Goal: Transaction & Acquisition: Obtain resource

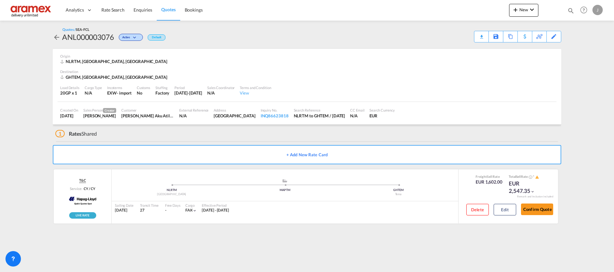
click at [117, 12] on span "Rate Search" at bounding box center [112, 9] width 23 height 5
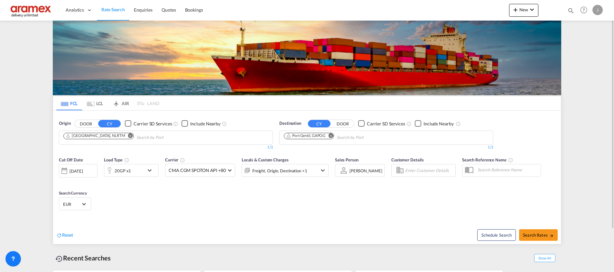
click at [333, 136] on md-icon "Remove" at bounding box center [330, 135] width 5 height 5
paste input "[GEOGRAPHIC_DATA]"
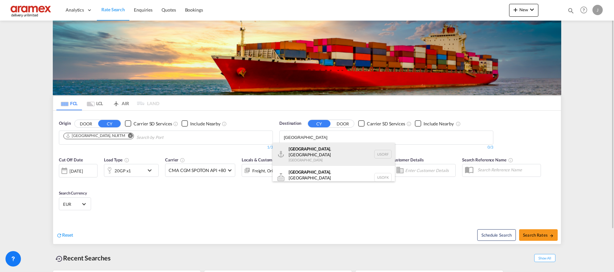
type input "[GEOGRAPHIC_DATA]"
click at [323, 152] on div "[GEOGRAPHIC_DATA] , [GEOGRAPHIC_DATA] [GEOGRAPHIC_DATA] [GEOGRAPHIC_DATA]" at bounding box center [333, 154] width 122 height 23
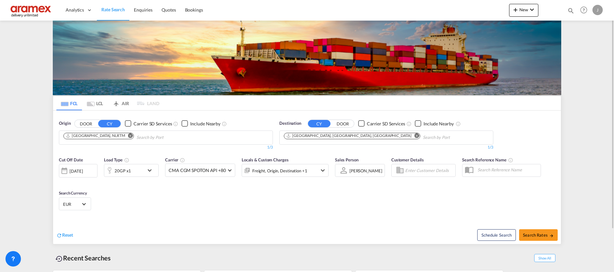
click at [414, 137] on md-icon "Remove" at bounding box center [416, 135] width 5 height 5
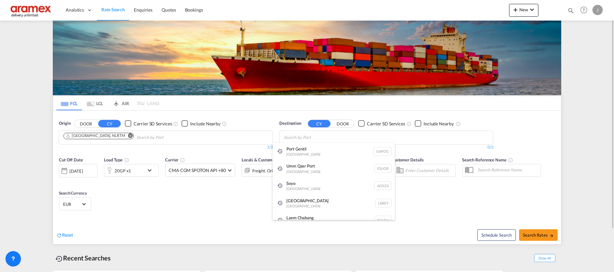
paste input "[GEOGRAPHIC_DATA]"
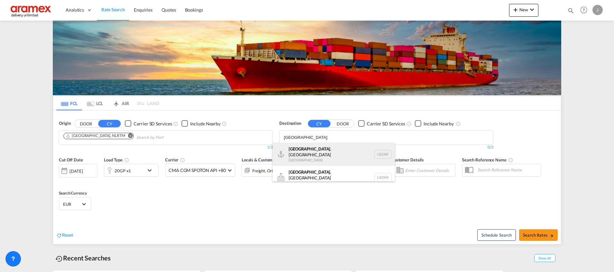
type input "[GEOGRAPHIC_DATA]"
click at [332, 152] on div "[GEOGRAPHIC_DATA] , [GEOGRAPHIC_DATA] [GEOGRAPHIC_DATA] [GEOGRAPHIC_DATA]" at bounding box center [333, 154] width 122 height 23
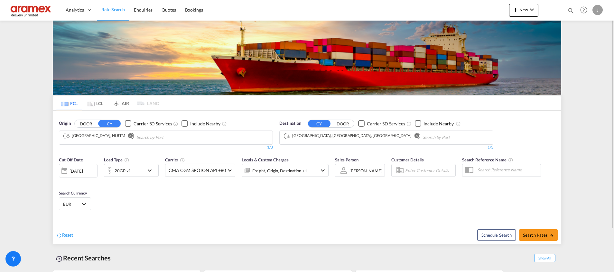
click at [136, 171] on div "20GP x1" at bounding box center [124, 170] width 40 height 13
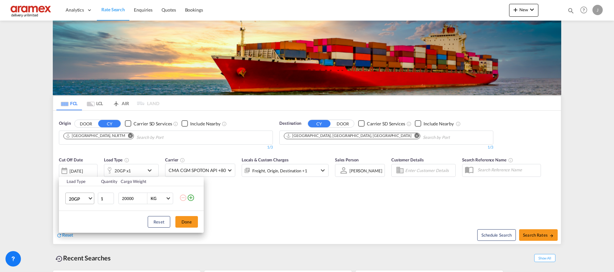
click at [88, 199] on md-select-value "20GP" at bounding box center [81, 198] width 26 height 11
click at [86, 225] on md-option "40HC" at bounding box center [86, 225] width 44 height 15
click at [187, 223] on button "Done" at bounding box center [186, 222] width 23 height 12
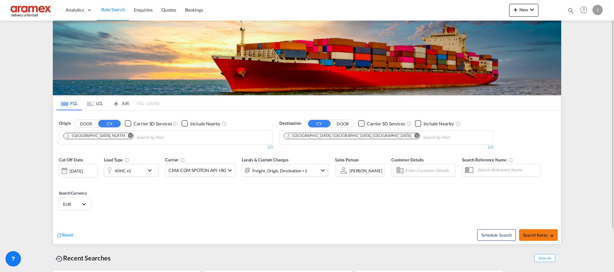
click at [531, 232] on button "Search Rates" at bounding box center [538, 235] width 39 height 12
type input "NLRTM to USORF / [DATE]"
